Goal: Book appointment/travel/reservation

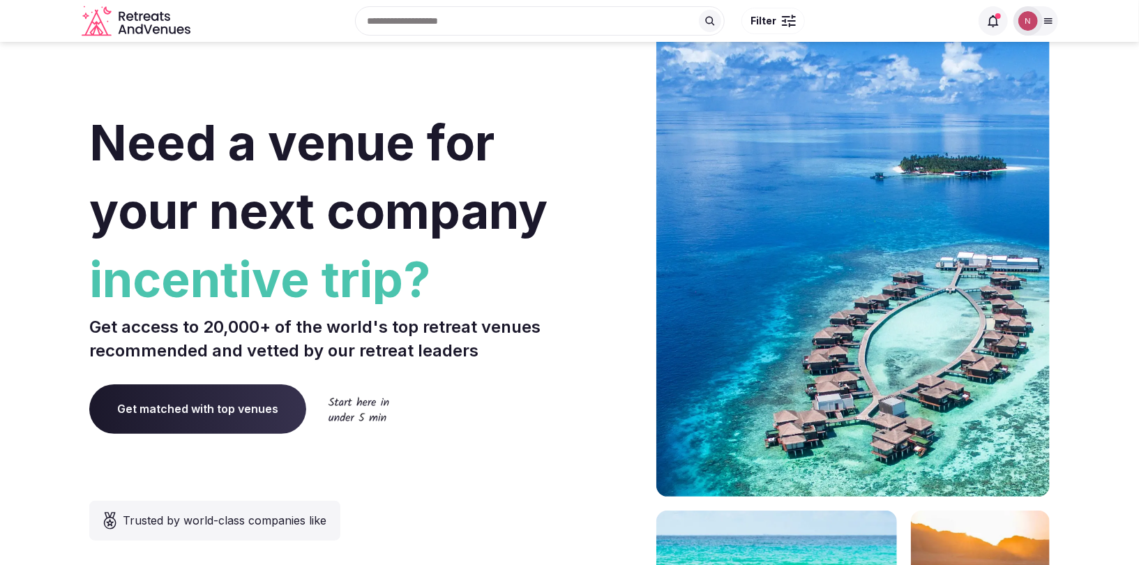
click at [1021, 17] on img at bounding box center [1029, 21] width 20 height 20
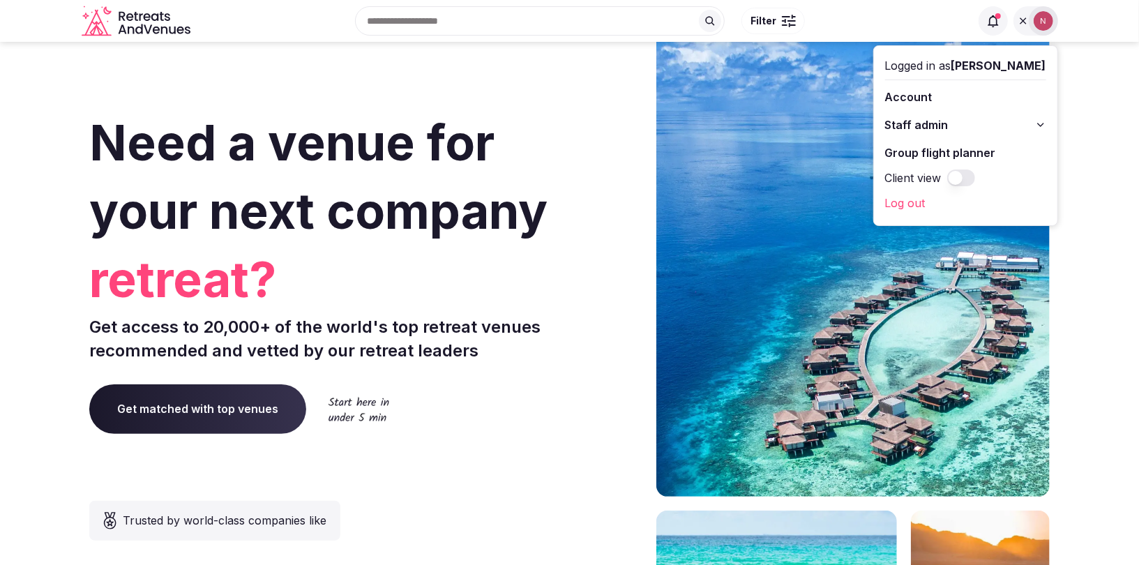
click at [914, 123] on span "Staff admin" at bounding box center [916, 125] width 63 height 17
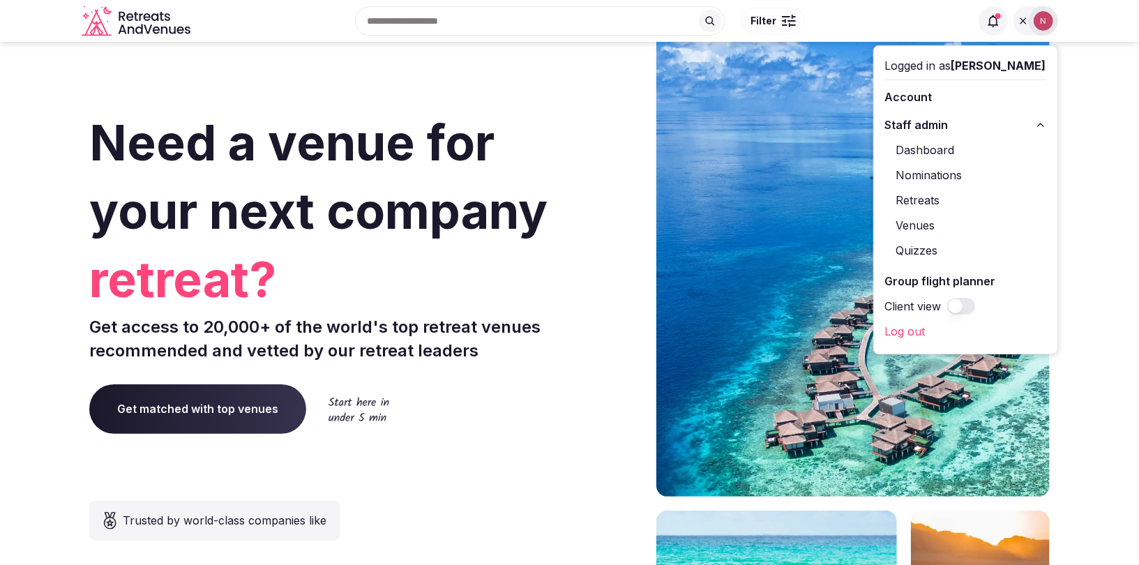
click at [928, 195] on link "Retreats" at bounding box center [965, 200] width 161 height 22
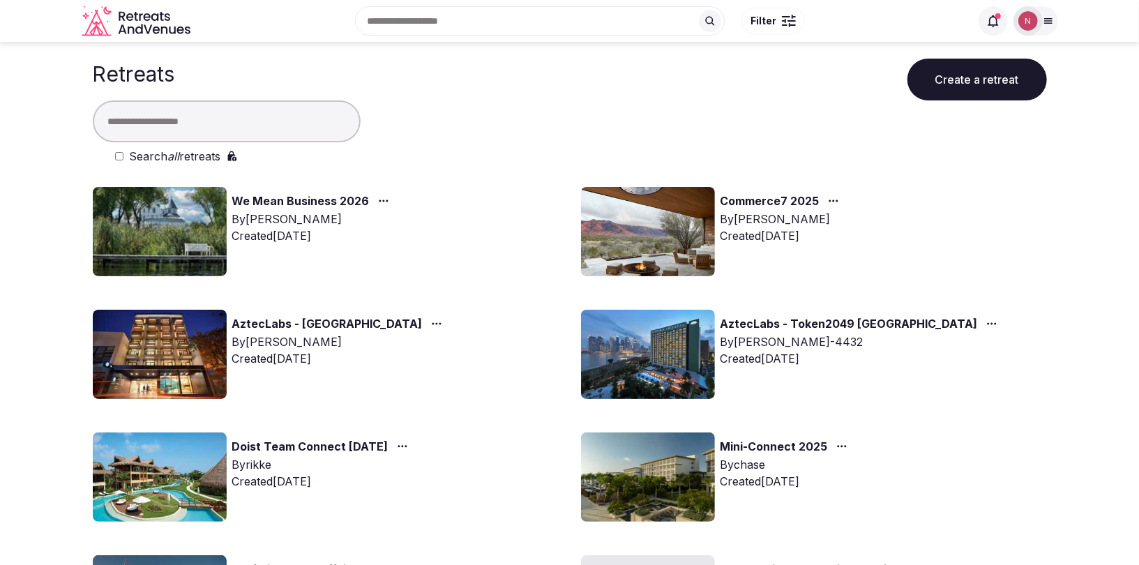
click at [167, 219] on img at bounding box center [160, 231] width 134 height 89
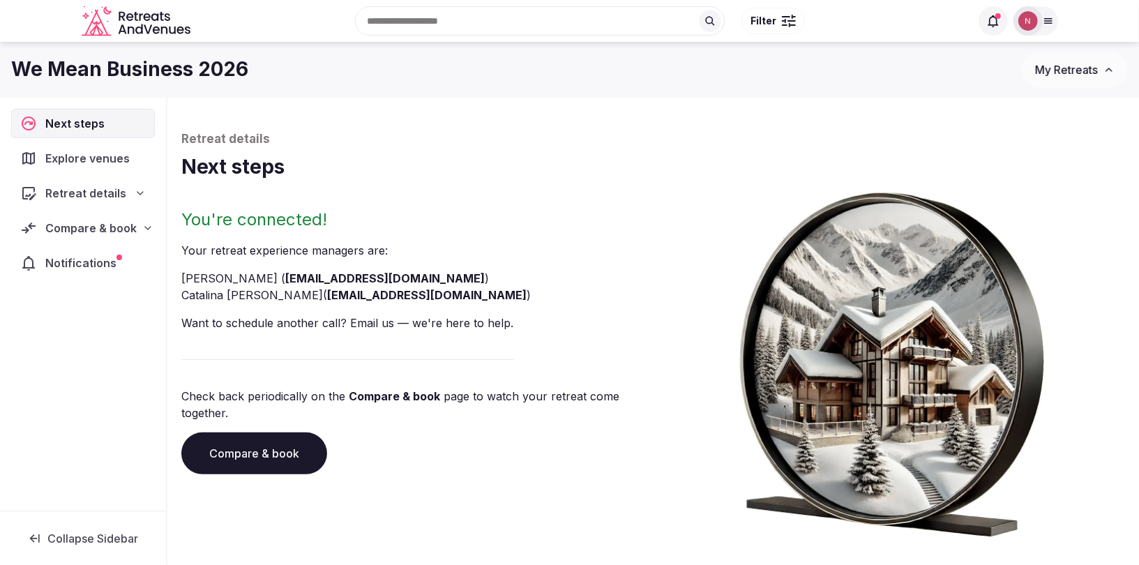
click at [106, 220] on span "Compare & book" at bounding box center [90, 228] width 91 height 17
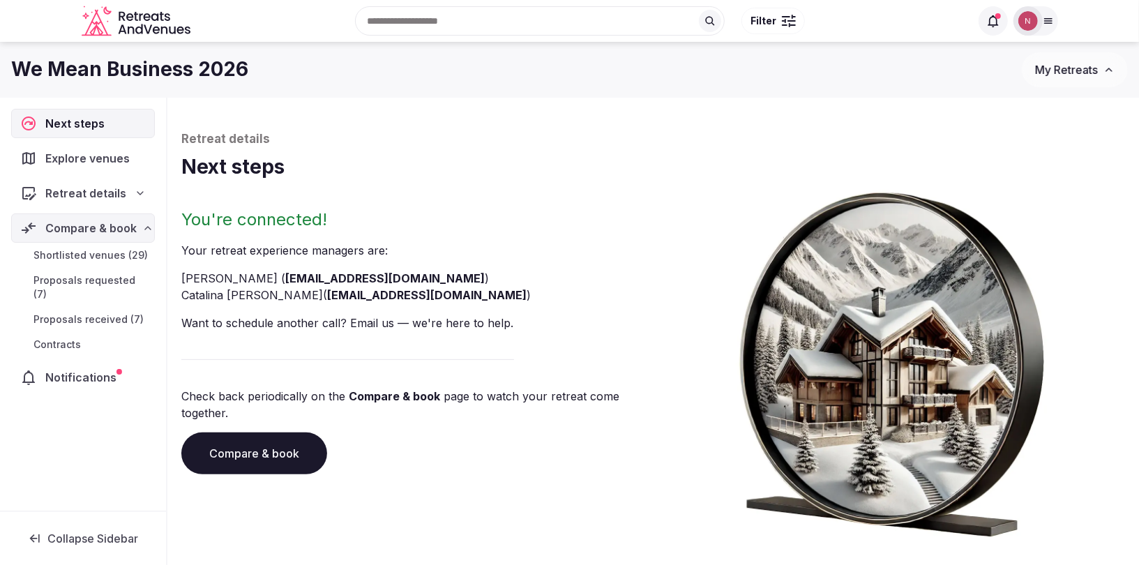
click at [89, 313] on span "Proposals received (7)" at bounding box center [88, 320] width 110 height 14
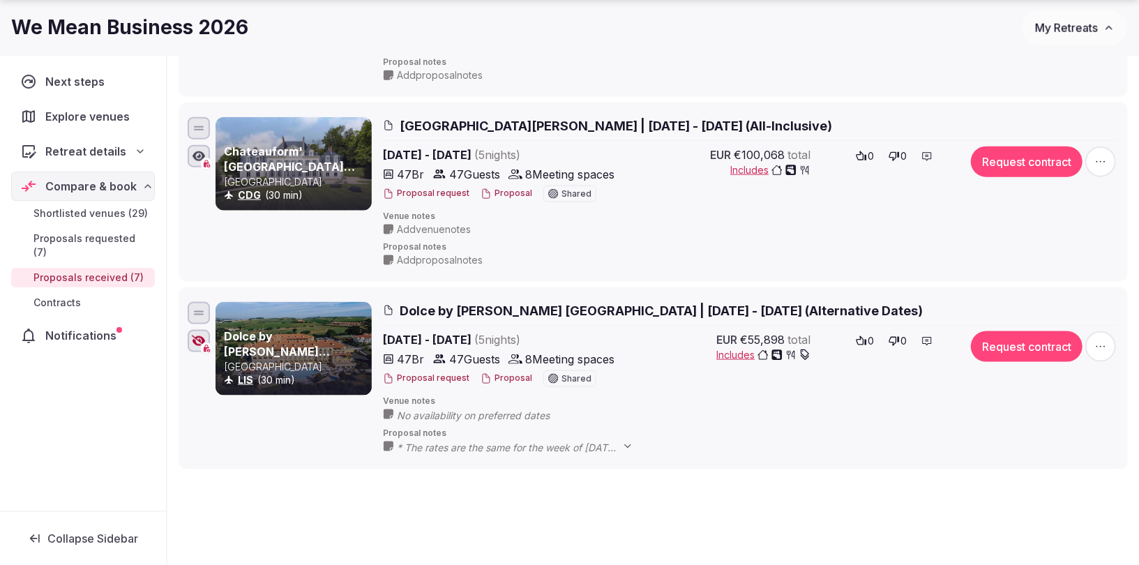
scroll to position [1090, 0]
